Goal: Communication & Community: Ask a question

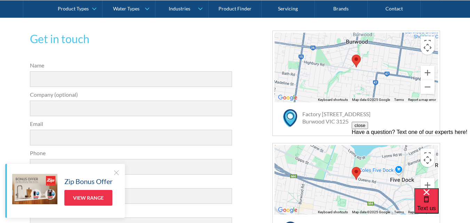
scroll to position [209, 0]
click at [117, 174] on div at bounding box center [116, 172] width 7 height 7
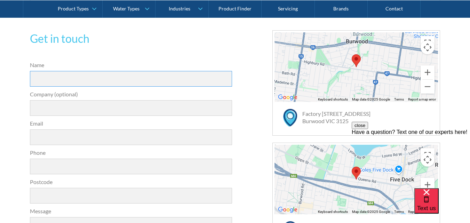
click at [91, 82] on input "Name" at bounding box center [131, 79] width 203 height 16
type input "[PERSON_NAME]"
type input "Top10SeoRank"
type input "[EMAIL_ADDRESS][DOMAIN_NAME]"
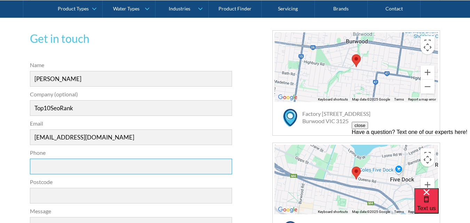
type input "09830152514"
type input "700129"
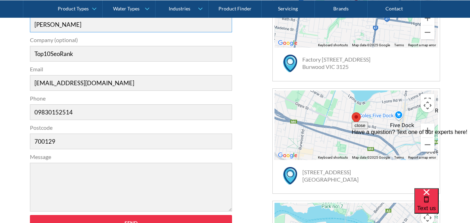
scroll to position [348, 0]
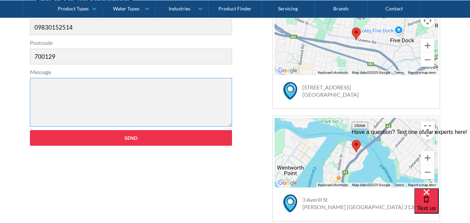
click at [57, 91] on textarea "Message" at bounding box center [131, 102] width 203 height 49
paste textarea "Hi , I came across your website and noticed a few SEO opportunities that could …"
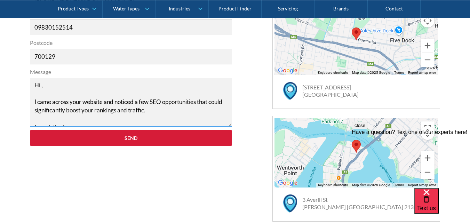
scroll to position [89, 0]
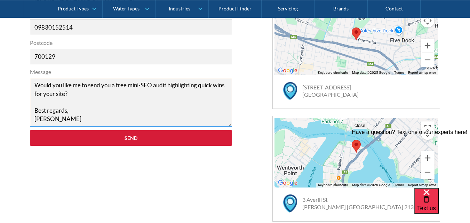
type textarea "Hi , I came across your website and noticed a few SEO opportunities that could …"
click at [163, 143] on input "Send" at bounding box center [131, 138] width 203 height 16
